Goal: Navigation & Orientation: Find specific page/section

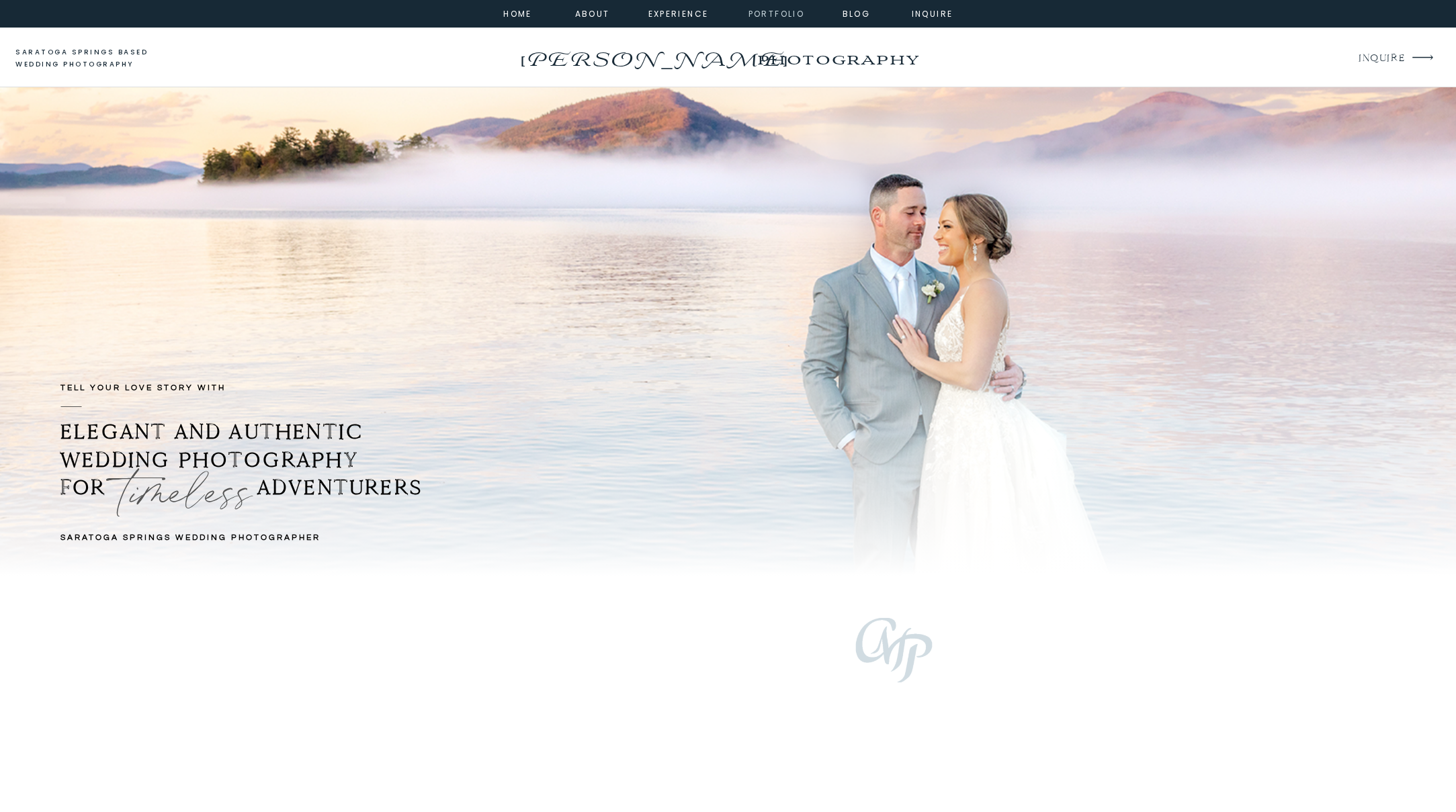
click at [780, 14] on nav "portfolio" at bounding box center [777, 13] width 58 height 12
